Goal: Task Accomplishment & Management: Manage account settings

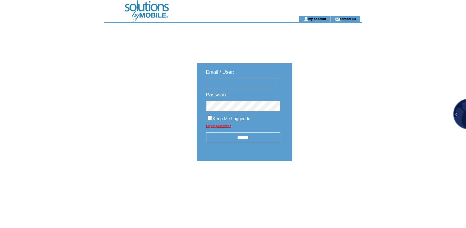
type input "**********"
click at [243, 138] on input "******" at bounding box center [243, 137] width 74 height 11
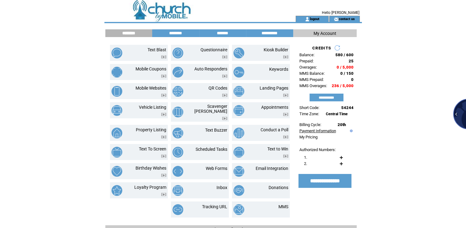
click at [310, 130] on link "Payment Information" at bounding box center [318, 130] width 37 height 5
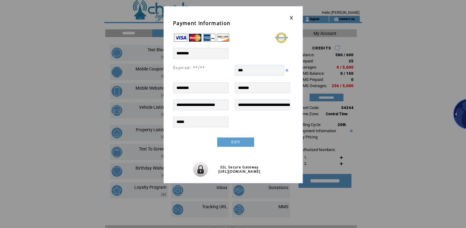
click at [293, 18] on link at bounding box center [292, 18] width 4 height 4
